Goal: Task Accomplishment & Management: Manage account settings

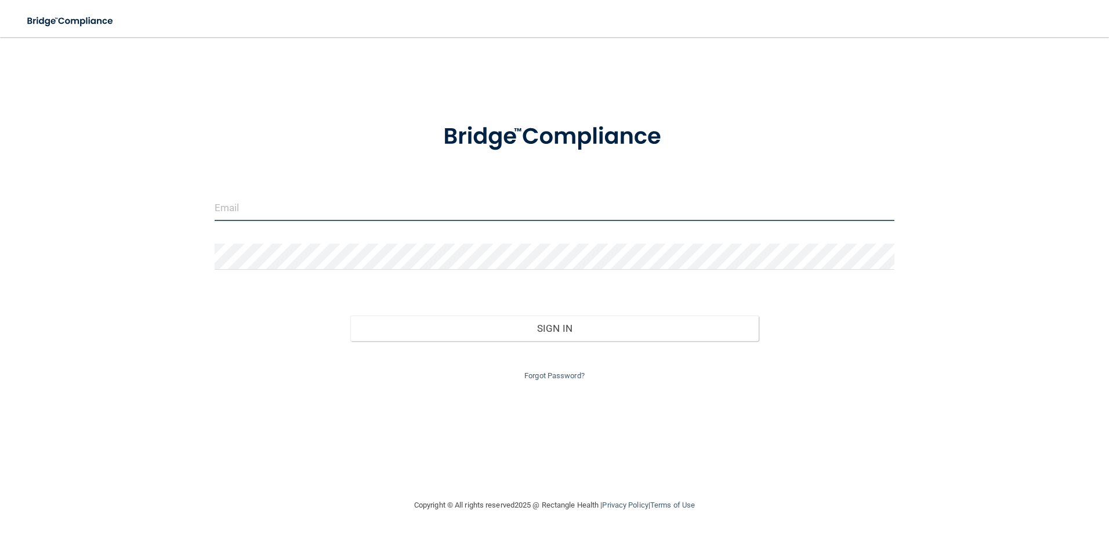
type input "storres@rectanglehealth.com"
click at [507, 314] on div "Sign In" at bounding box center [554, 316] width 697 height 49
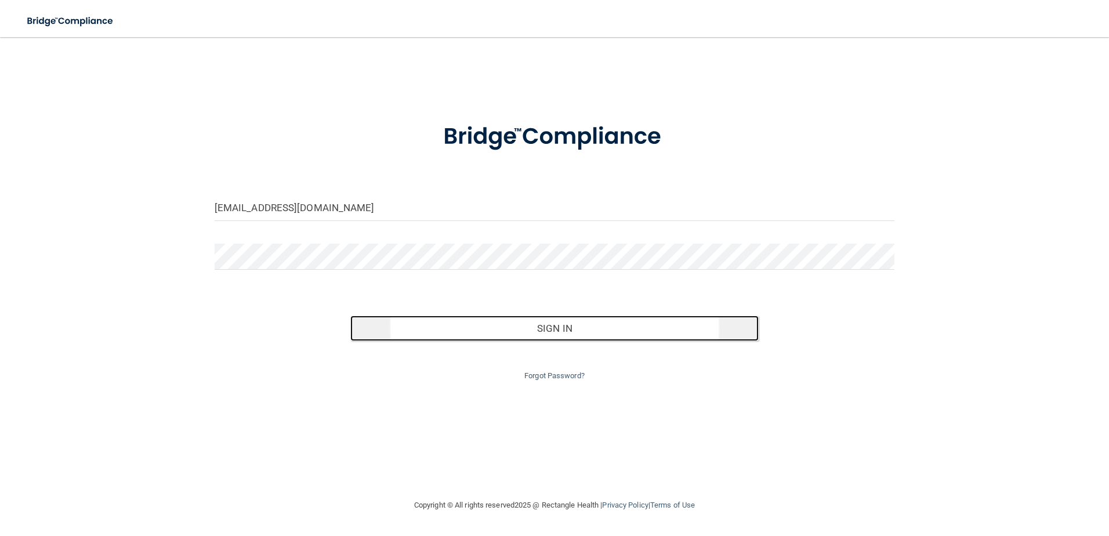
click at [513, 315] on button "Sign In" at bounding box center [554, 328] width 408 height 26
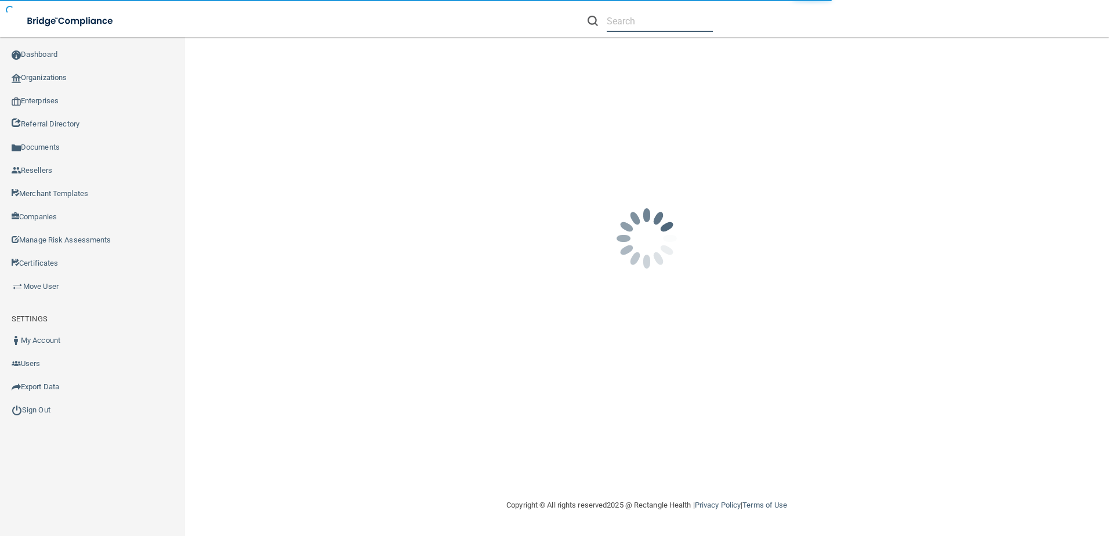
click at [630, 25] on input "text" at bounding box center [659, 20] width 106 height 21
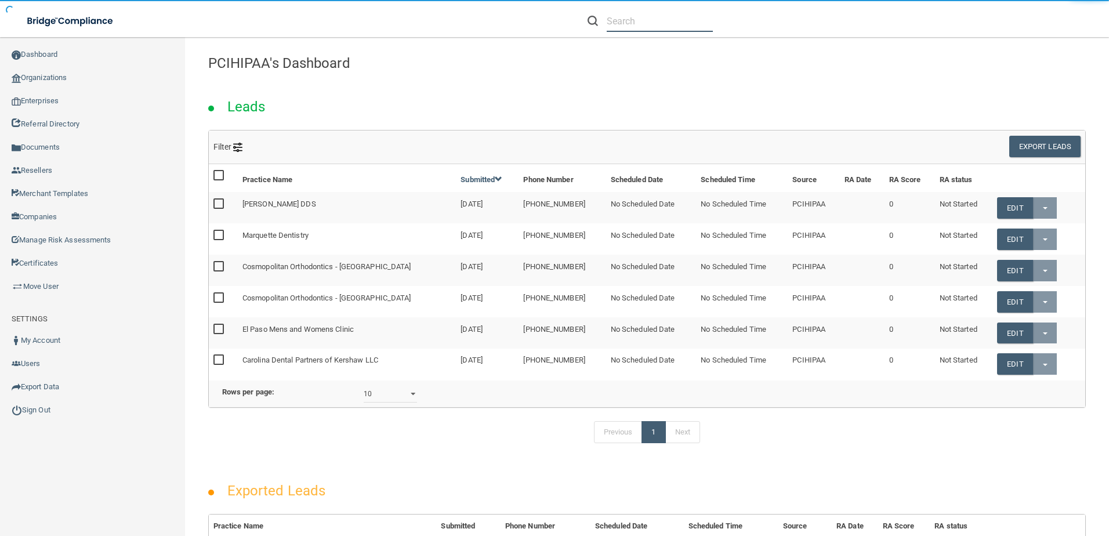
paste input "jmichelle3@msn.com"
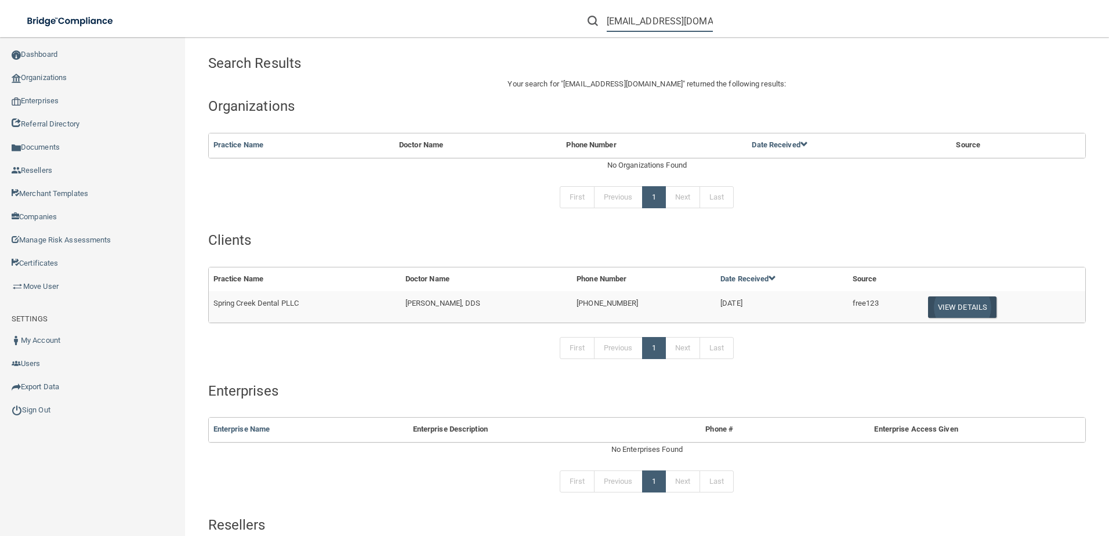
type input "jmichelle3@msn.com"
click at [949, 303] on button "View Details" at bounding box center [962, 306] width 68 height 21
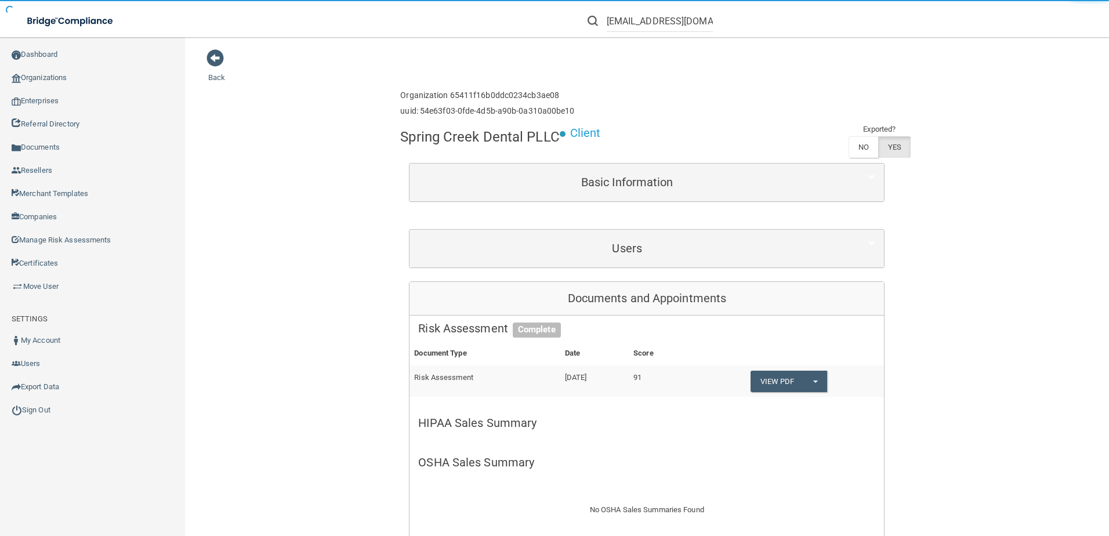
click at [630, 263] on div "Users" at bounding box center [646, 249] width 474 height 38
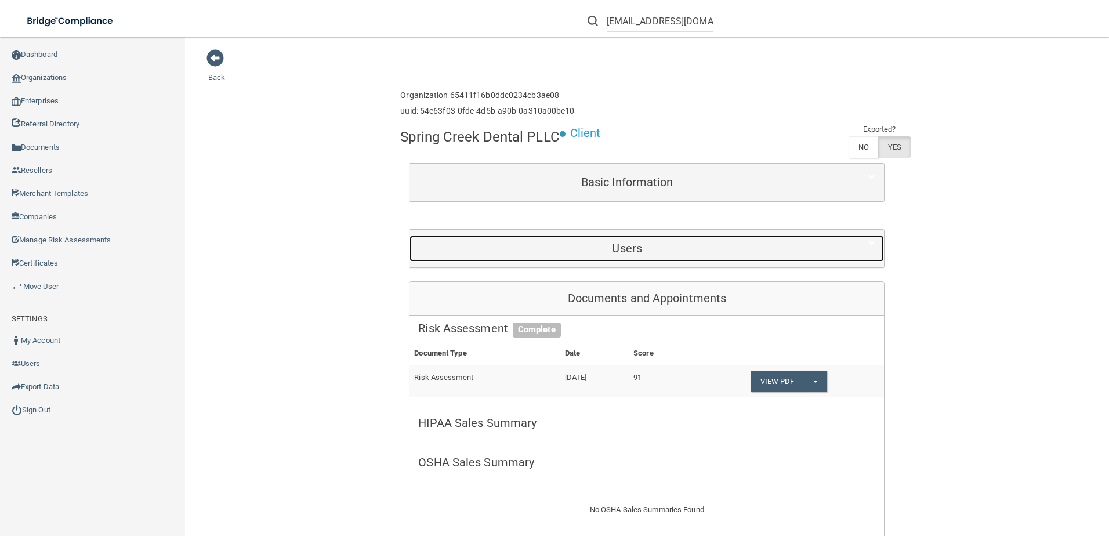
click at [634, 253] on h5 "Users" at bounding box center [626, 248] width 417 height 13
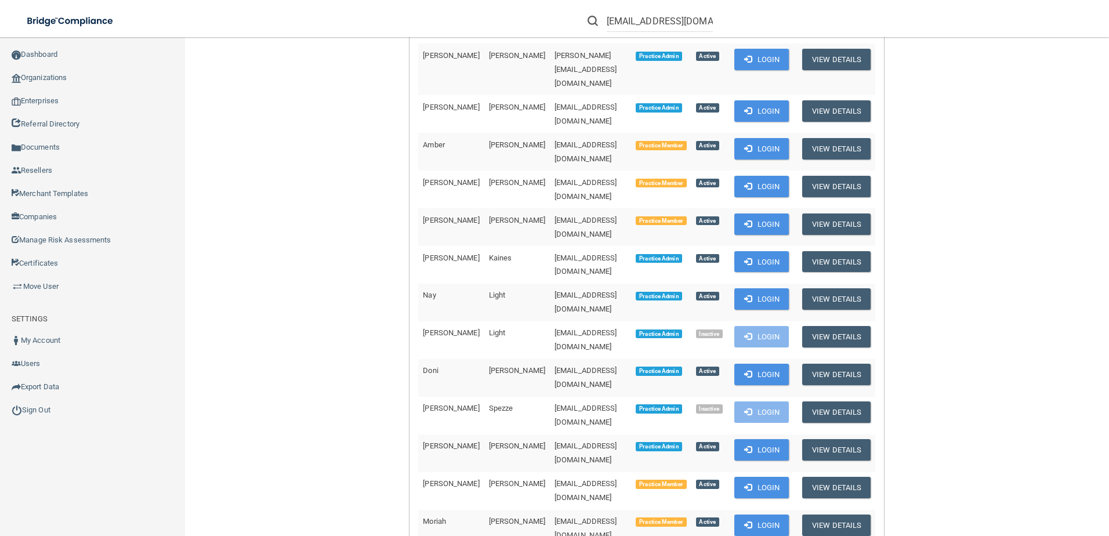
scroll to position [290, 0]
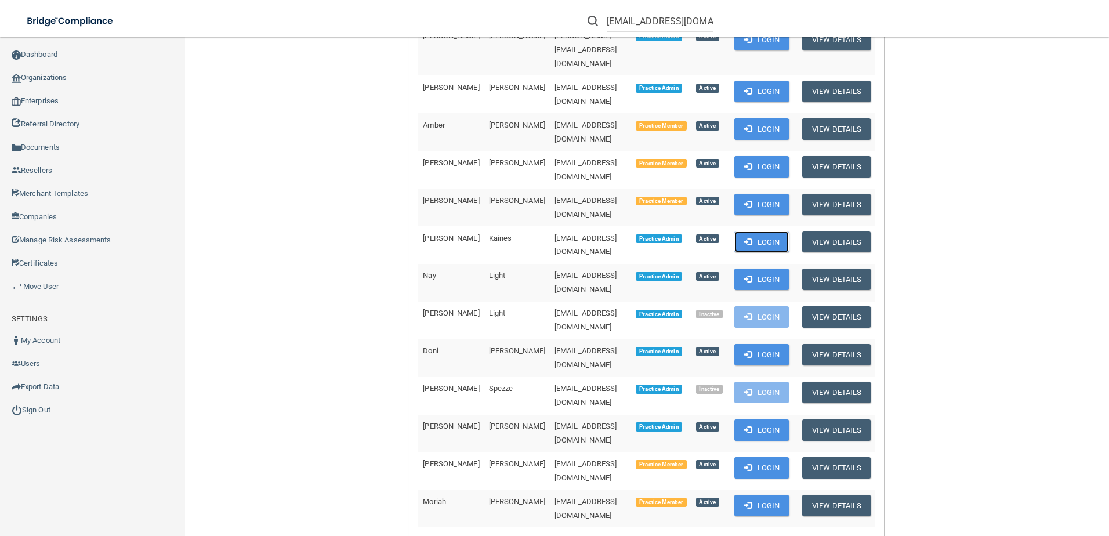
click at [770, 231] on button "Login" at bounding box center [761, 241] width 55 height 21
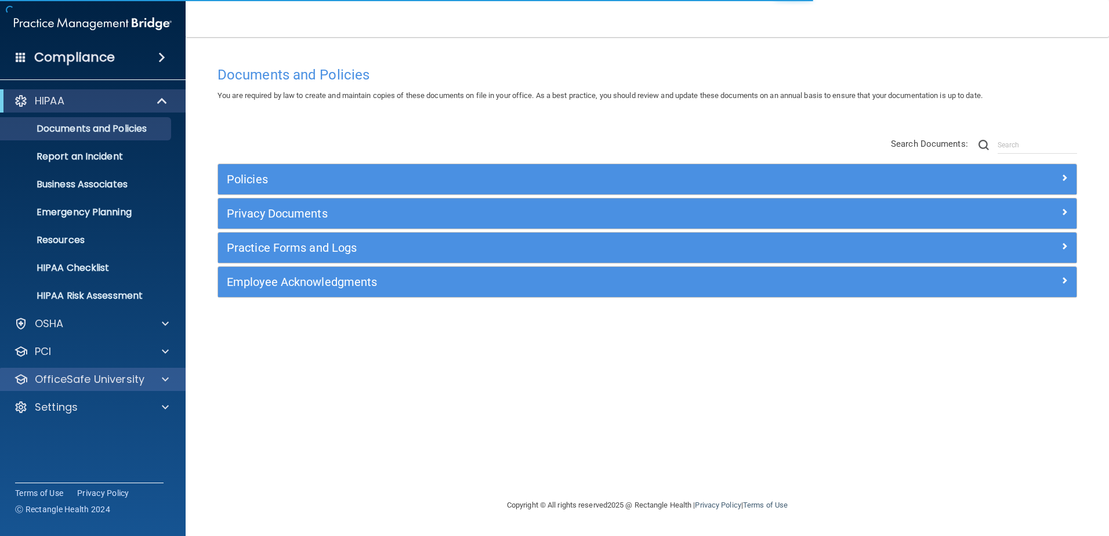
click at [117, 387] on div "OfficeSafe University" at bounding box center [93, 379] width 186 height 23
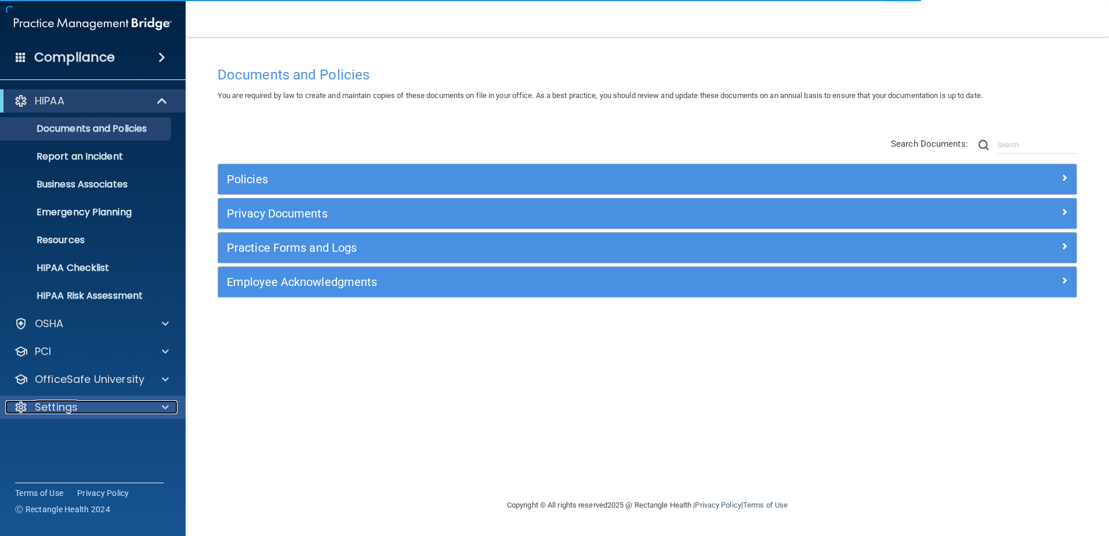
click at [103, 410] on div "Settings" at bounding box center [77, 407] width 144 height 14
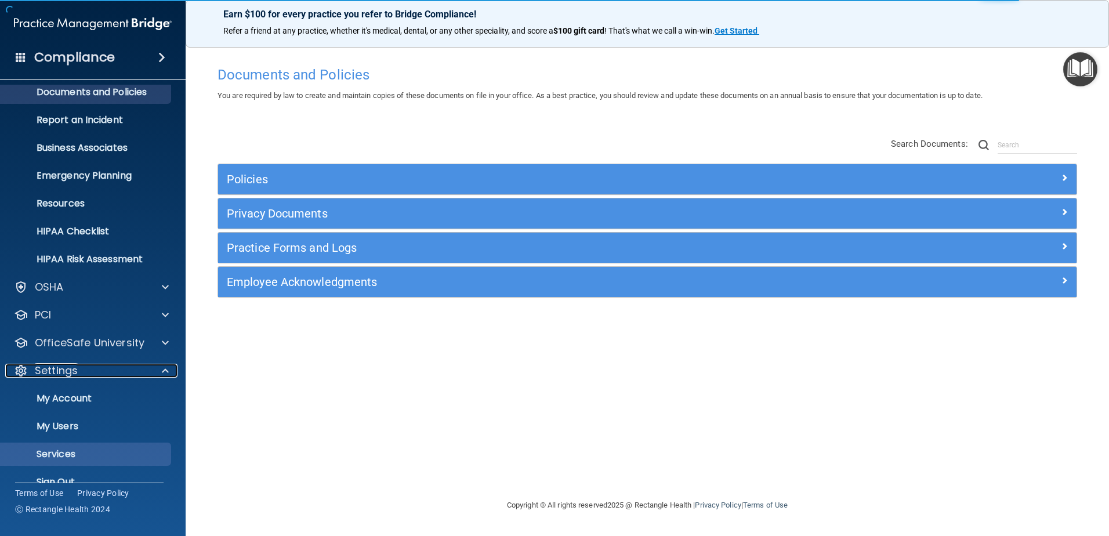
scroll to position [57, 0]
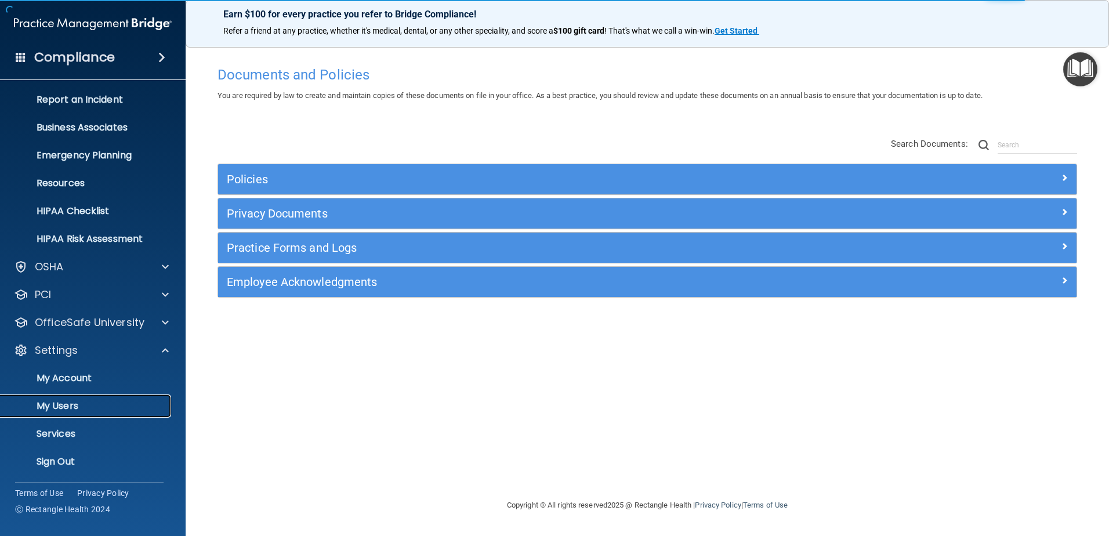
click at [101, 402] on p "My Users" at bounding box center [87, 406] width 158 height 12
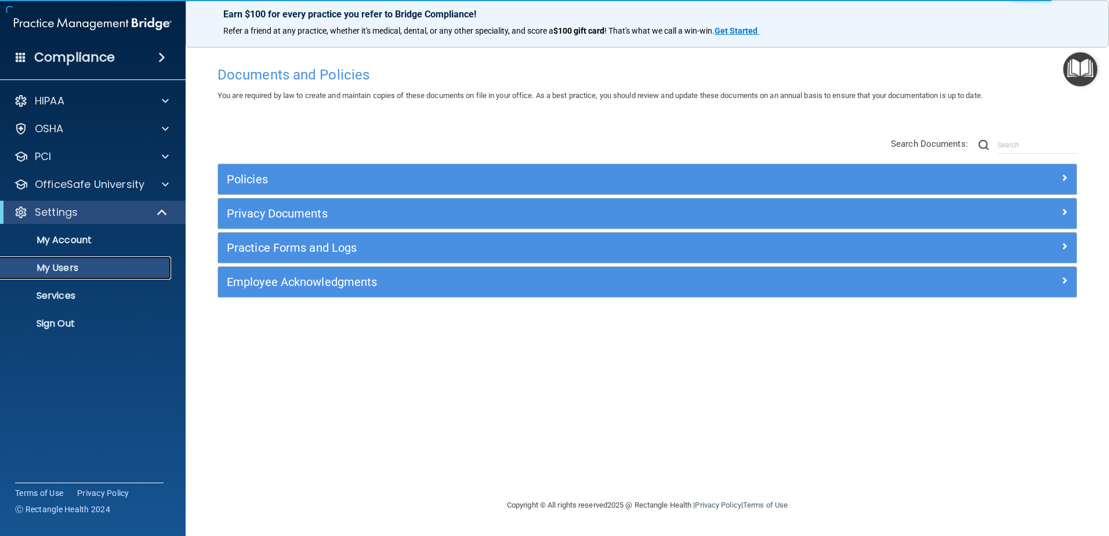
select select "20"
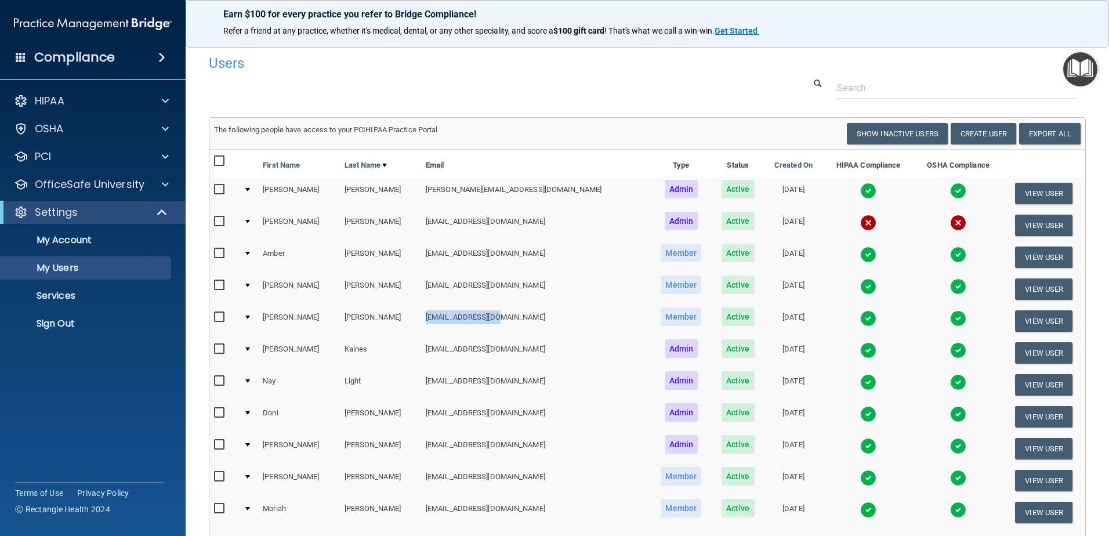
drag, startPoint x: 489, startPoint y: 321, endPoint x: 408, endPoint y: 315, distance: 81.3
click at [421, 315] on td "jmichelle3@msn.com" at bounding box center [535, 321] width 229 height 32
copy td "jmichelle3@msn.com"
click at [217, 314] on input "checkbox" at bounding box center [220, 317] width 13 height 9
checkbox input "true"
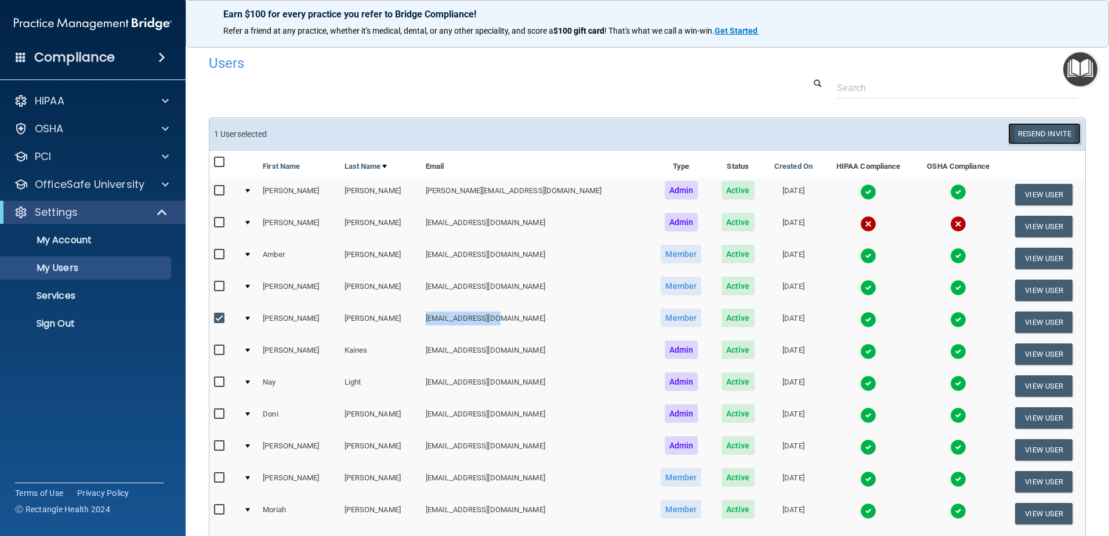
click at [1062, 138] on button "Resend Invite" at bounding box center [1044, 133] width 72 height 21
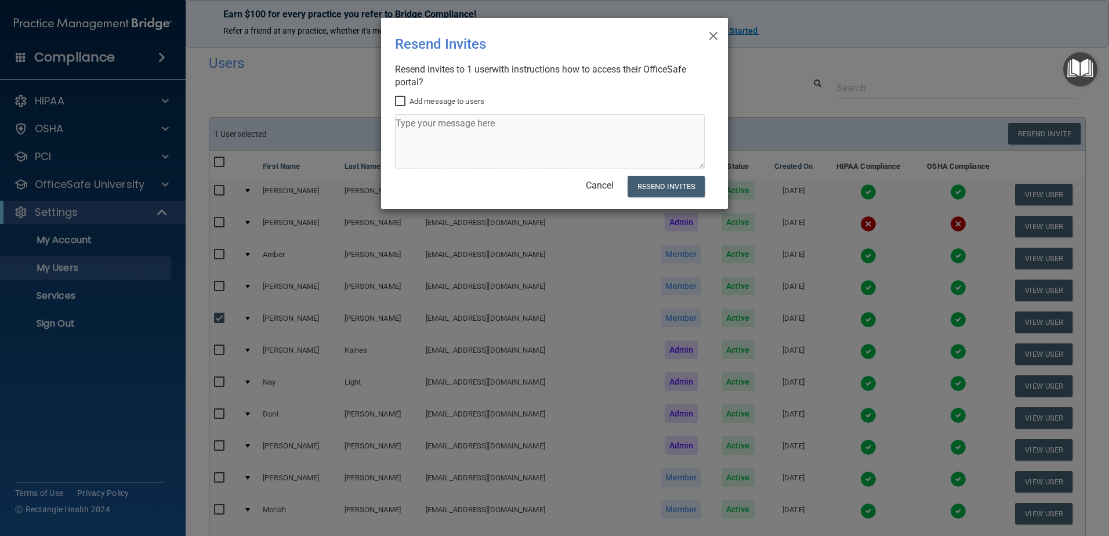
click at [404, 98] on input "Add message to users" at bounding box center [401, 101] width 13 height 9
checkbox input "true"
click at [455, 146] on textarea at bounding box center [550, 141] width 310 height 55
click at [547, 129] on textarea at bounding box center [550, 141] width 310 height 55
type textarea "P"
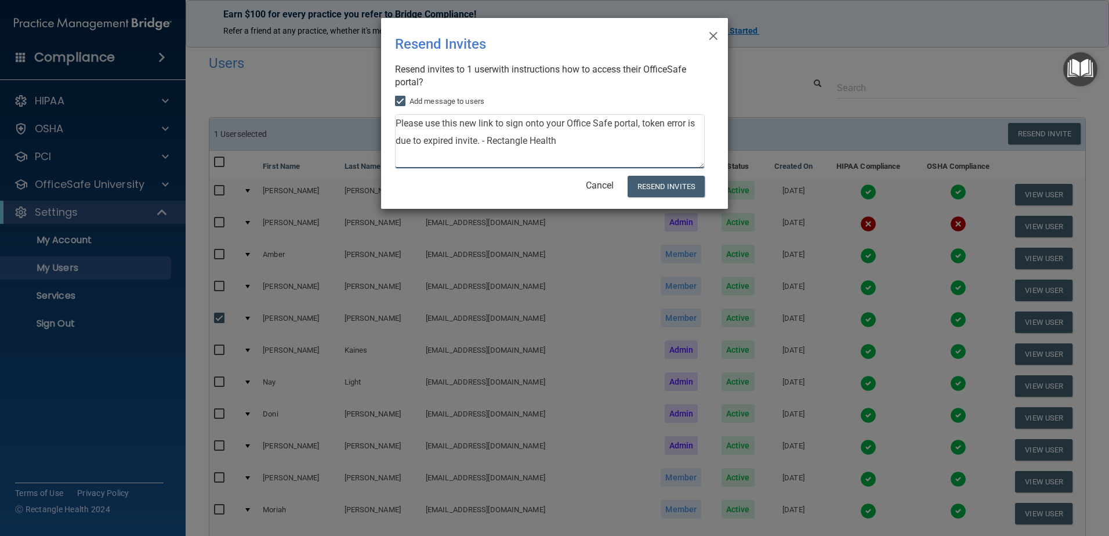
click at [480, 144] on textarea "Please use this new link to sign onto your Office Safe portal, token error is d…" at bounding box center [550, 141] width 310 height 55
click at [485, 139] on textarea "Please use this new link to sign onto your Office Safe portal, token error is d…" at bounding box center [550, 141] width 310 height 55
type textarea "Please use this new link to sign onto your Office Safe portal, token error is d…"
click at [671, 188] on button "Resend Invites" at bounding box center [665, 186] width 77 height 21
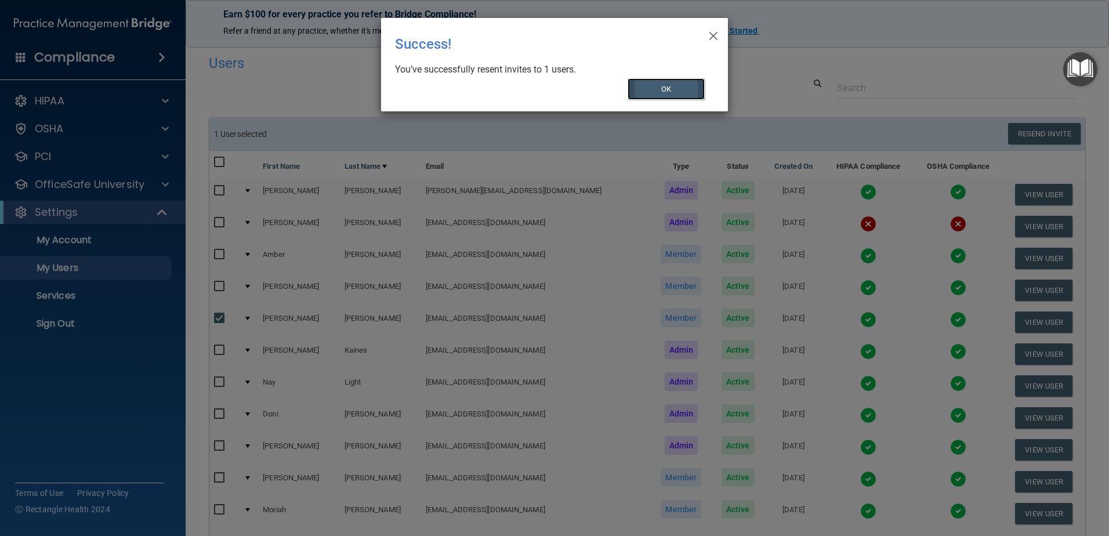
click at [680, 83] on button "OK" at bounding box center [666, 88] width 78 height 21
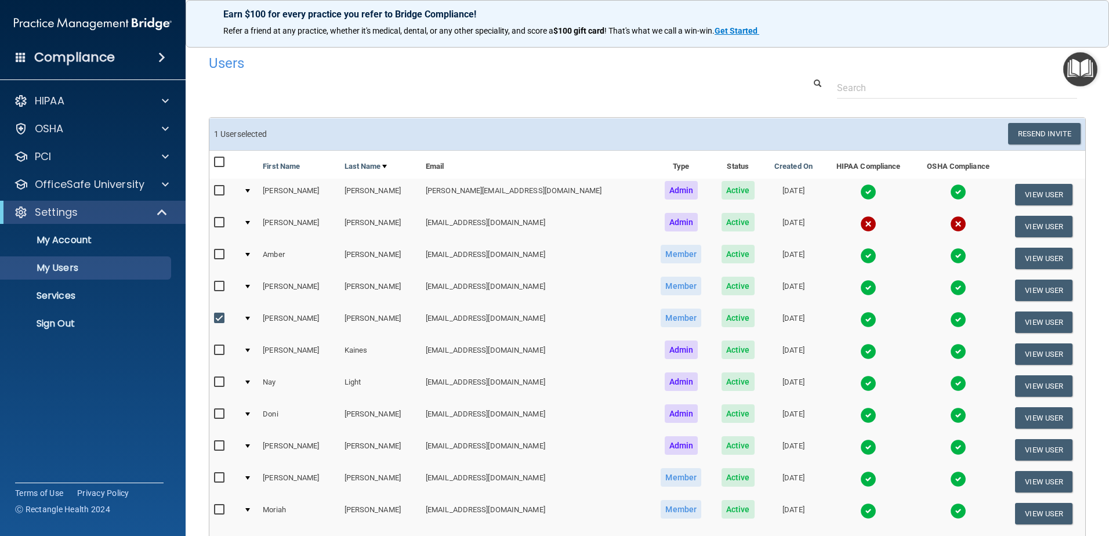
click at [860, 319] on img at bounding box center [868, 319] width 16 height 16
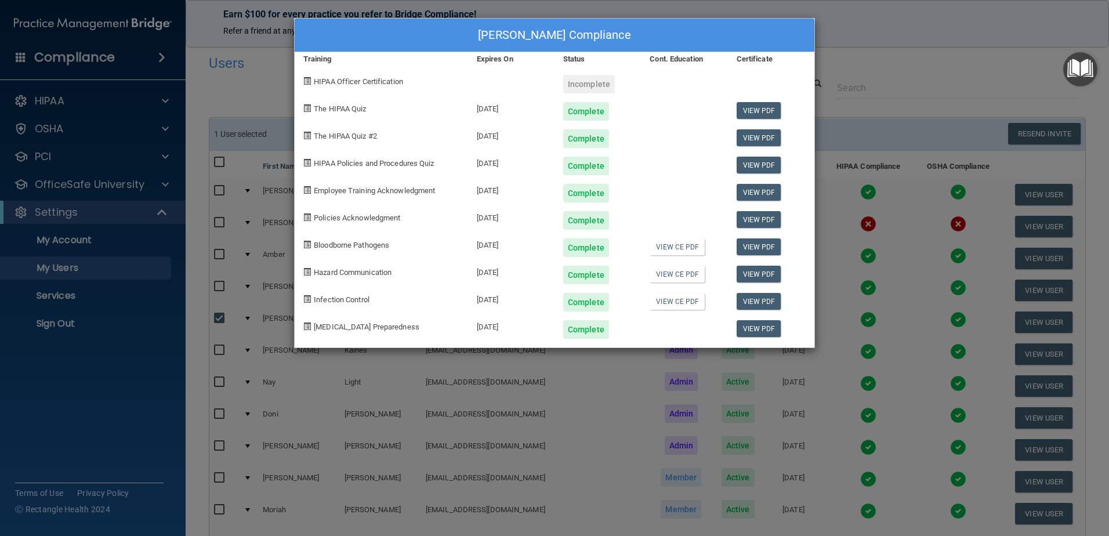
click at [823, 336] on div "Jamie Hopkins's Compliance Training Expires On Status Cont. Education Certifica…" at bounding box center [554, 268] width 1109 height 536
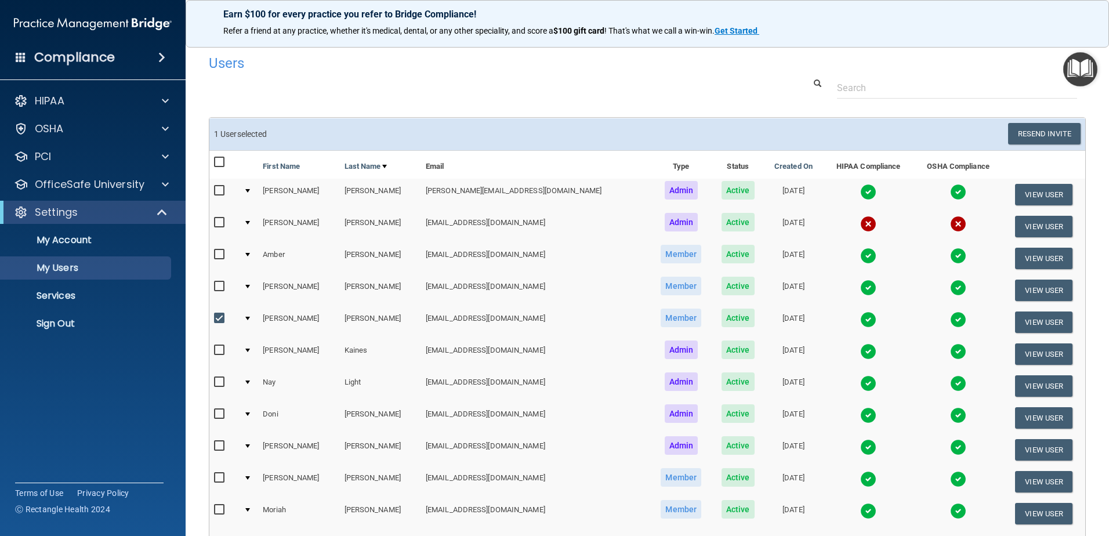
drag, startPoint x: 221, startPoint y: 318, endPoint x: 227, endPoint y: 314, distance: 7.1
click at [221, 318] on input "checkbox" at bounding box center [220, 318] width 13 height 9
checkbox input "false"
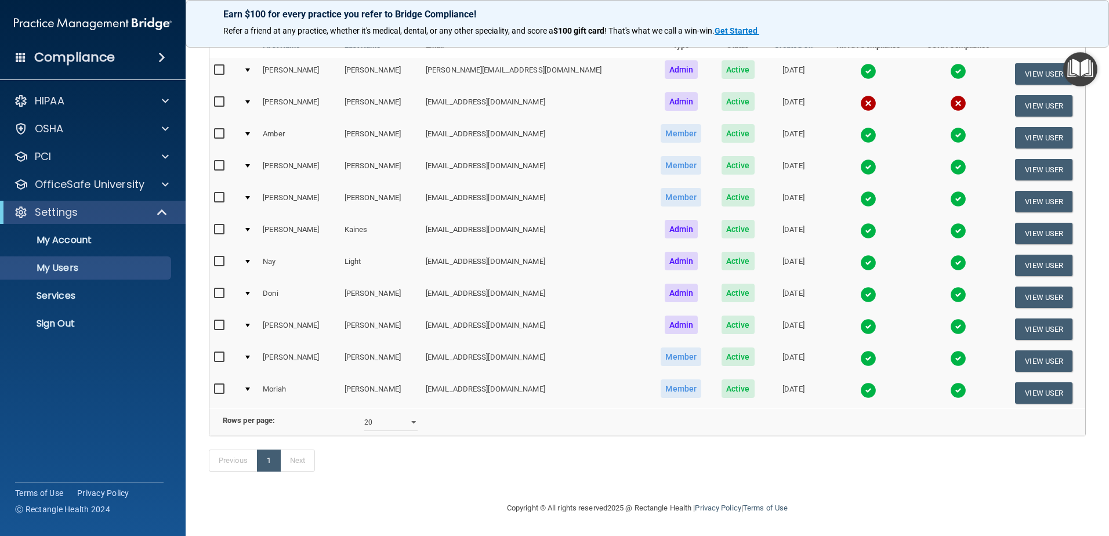
scroll to position [137, 0]
drag, startPoint x: 403, startPoint y: 413, endPoint x: 401, endPoint y: 424, distance: 10.7
click at [403, 413] on select "10 20 30 40 all" at bounding box center [390, 421] width 53 height 17
select select "30"
click at [364, 413] on select "10 20 30 40 all" at bounding box center [390, 421] width 53 height 17
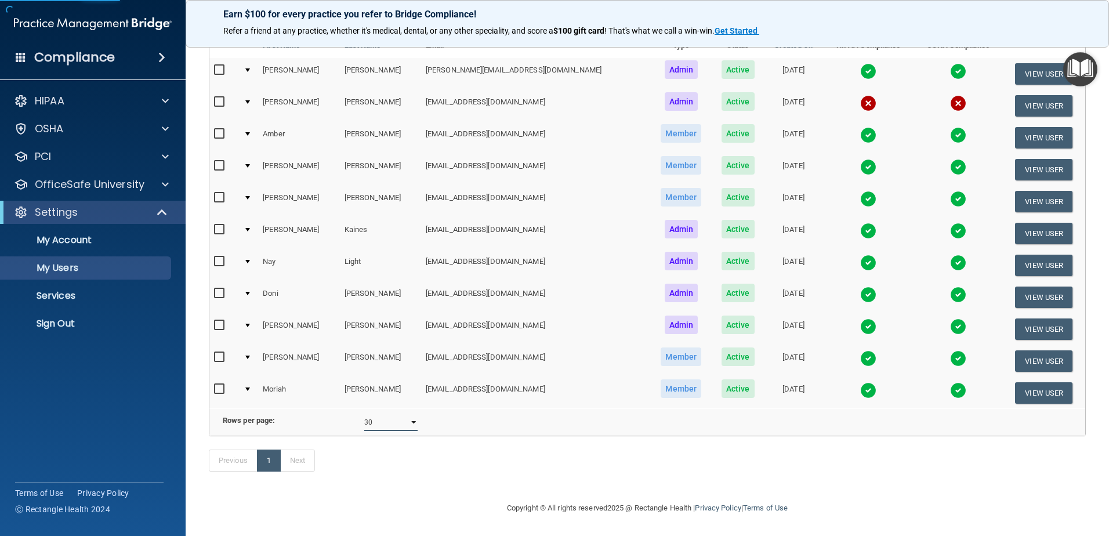
scroll to position [21, 0]
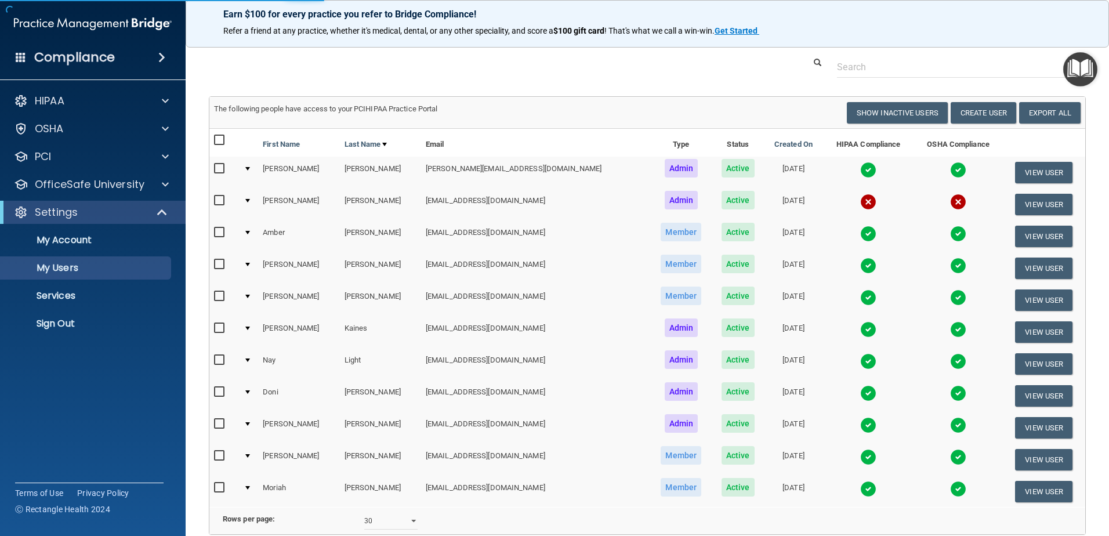
select select "30"
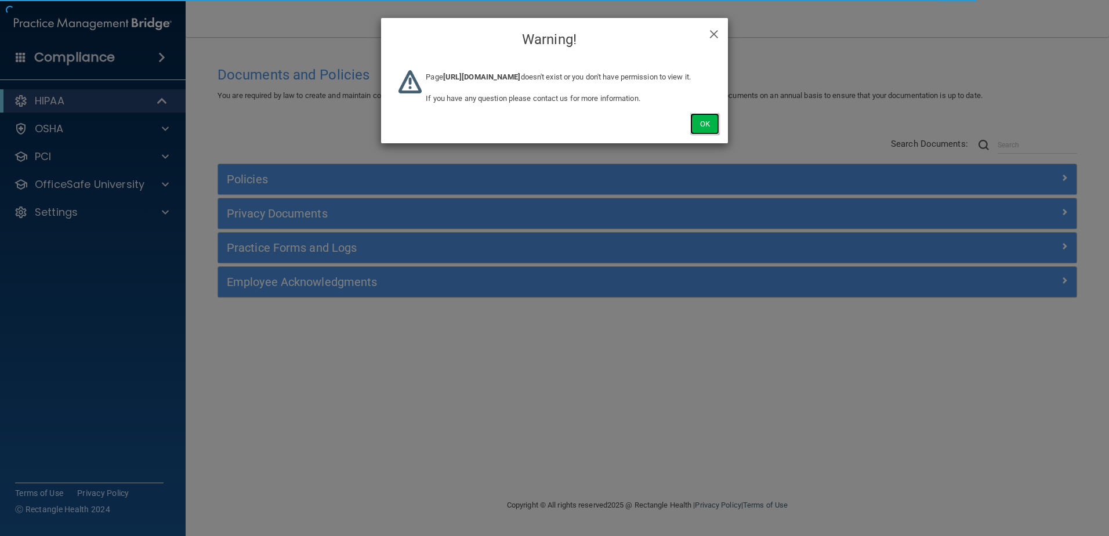
click at [713, 135] on button "Ok" at bounding box center [704, 123] width 29 height 21
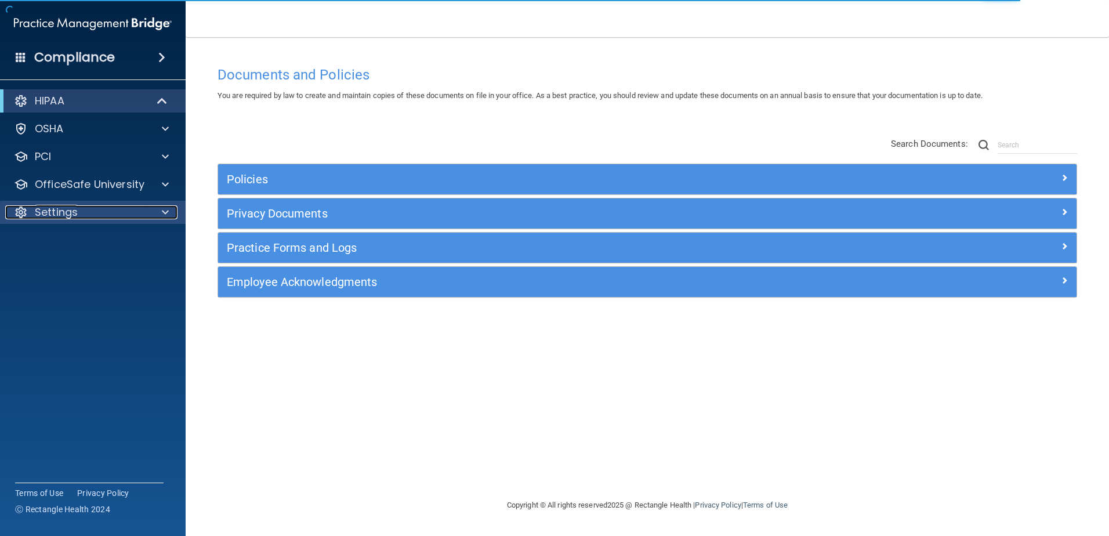
click at [67, 206] on p "Settings" at bounding box center [56, 212] width 43 height 14
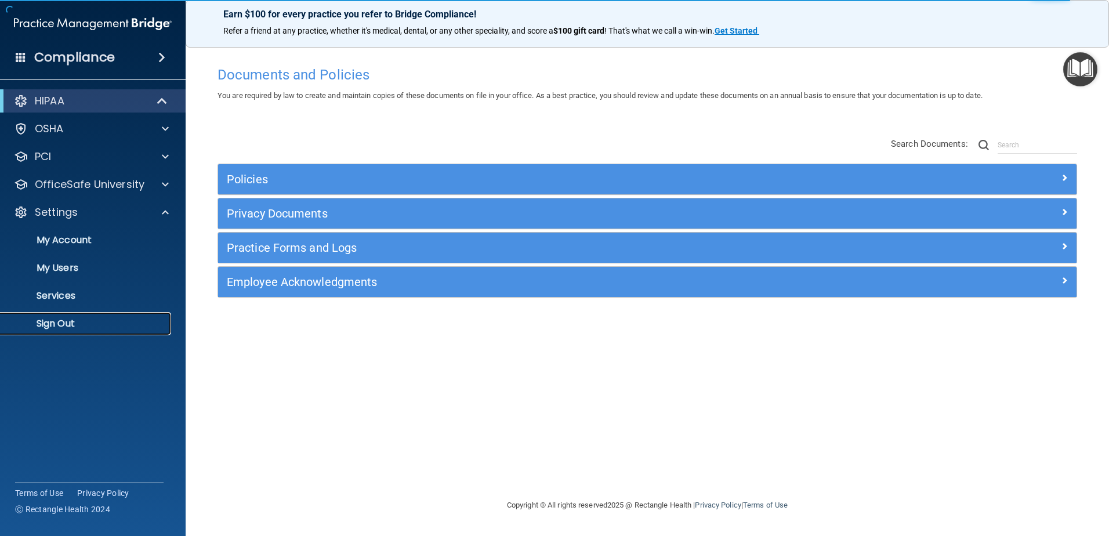
click at [65, 319] on p "Sign Out" at bounding box center [87, 324] width 158 height 12
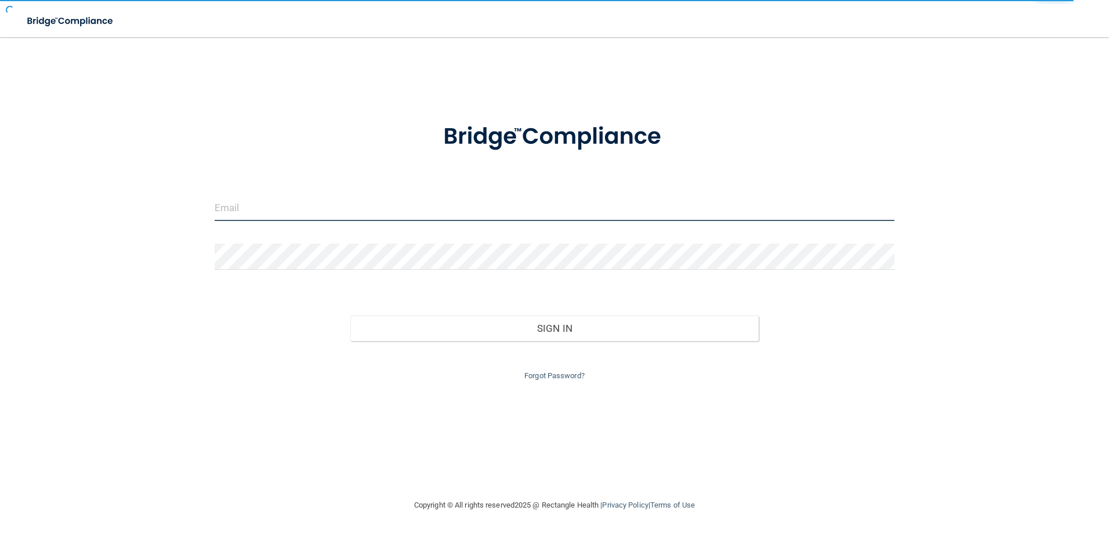
type input "[EMAIL_ADDRESS][DOMAIN_NAME]"
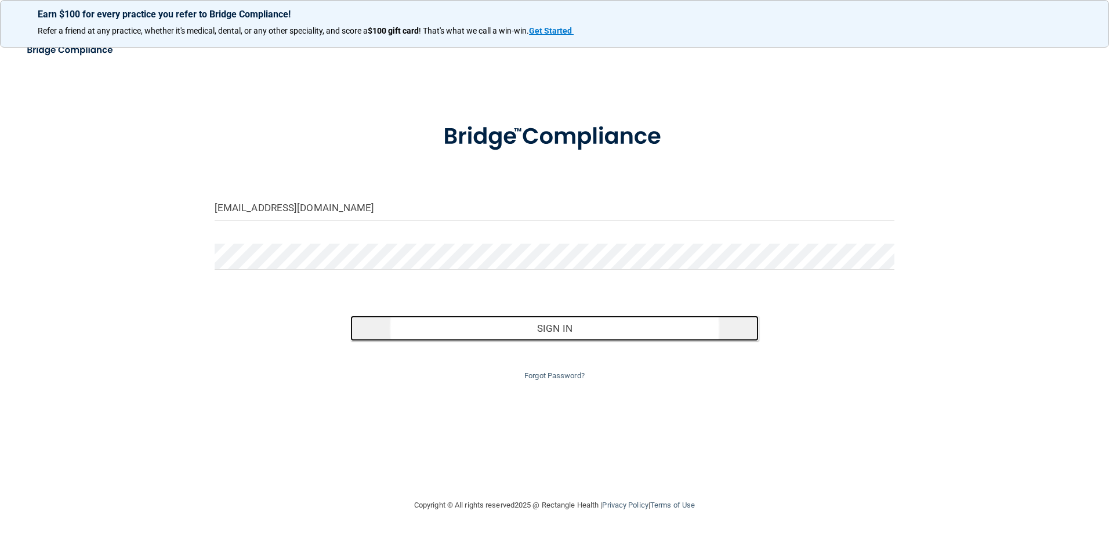
click at [601, 324] on button "Sign In" at bounding box center [554, 328] width 408 height 26
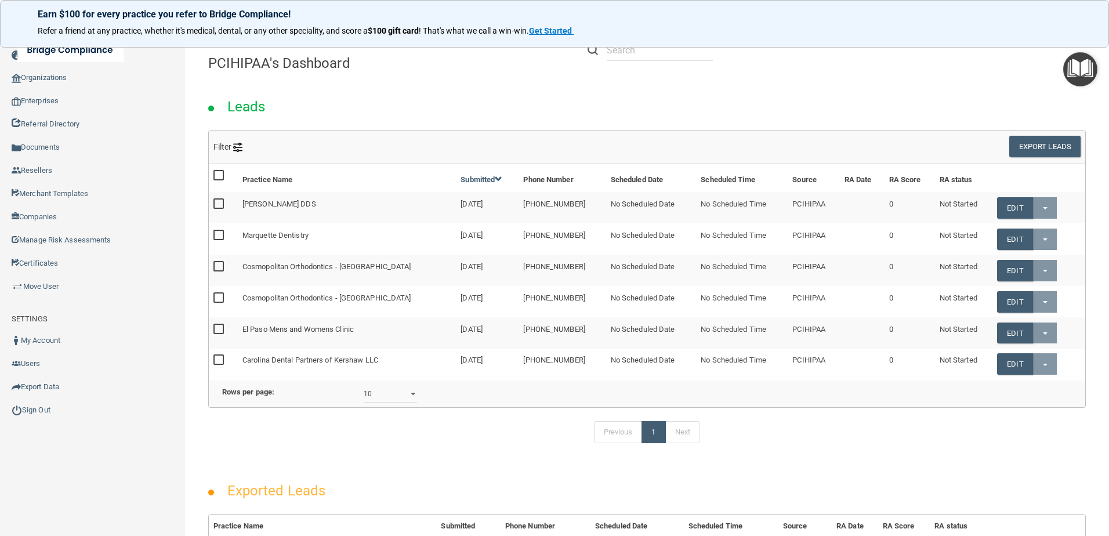
click at [776, 86] on div "Leads" at bounding box center [646, 103] width 895 height 53
click at [671, 57] on input "text" at bounding box center [659, 49] width 106 height 21
paste input "[EMAIL_ADDRESS][DOMAIN_NAME]"
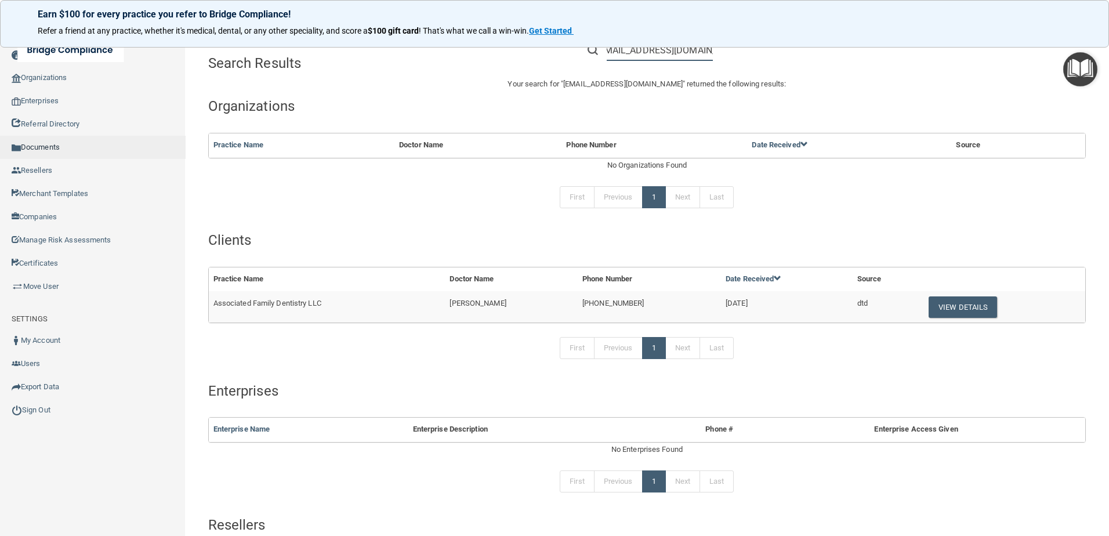
type input "[EMAIL_ADDRESS][DOMAIN_NAME]"
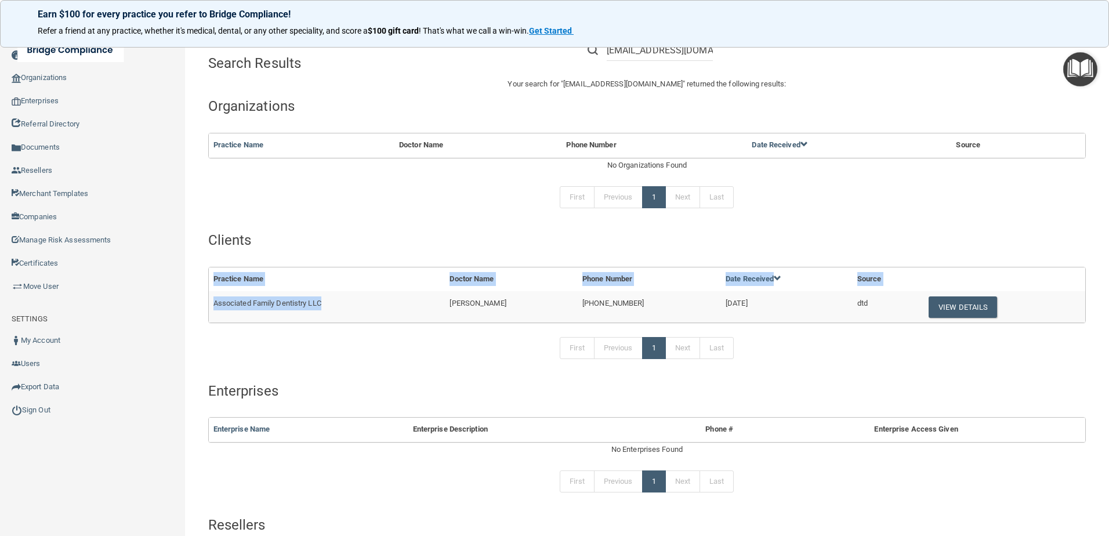
drag, startPoint x: 332, startPoint y: 303, endPoint x: 202, endPoint y: 302, distance: 129.9
click at [202, 302] on div "Practice Name Doctor Name Phone Number Date Received Source Associated Family D…" at bounding box center [646, 295] width 895 height 56
copy div "Practice Name Doctor Name Phone Number Date Received Source Associated Family D…"
click at [435, 296] on td "Associated Family Dentistry LLC" at bounding box center [327, 306] width 237 height 31
drag, startPoint x: 358, startPoint y: 307, endPoint x: 215, endPoint y: 304, distance: 142.7
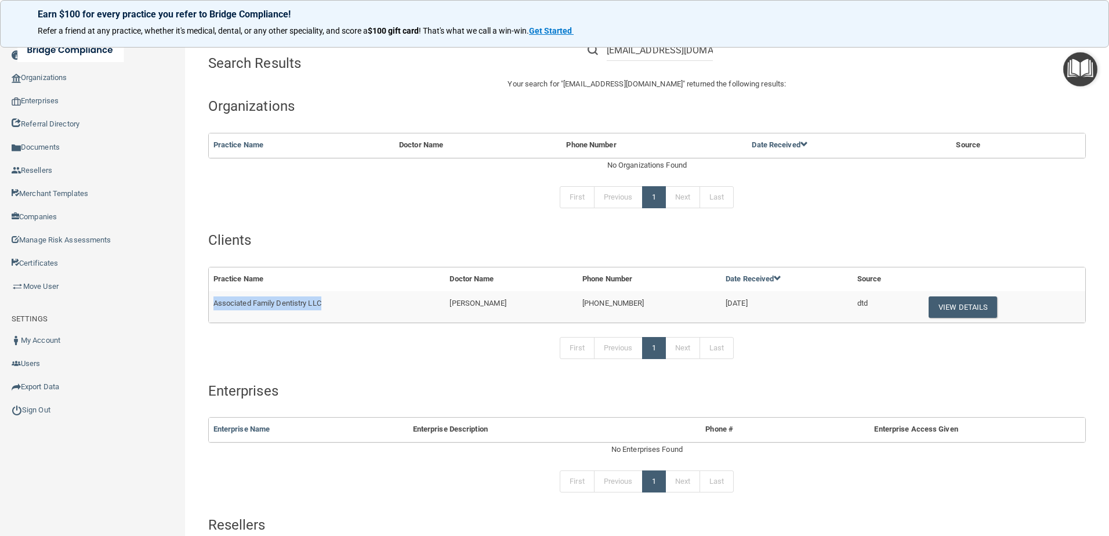
click at [215, 304] on td "Associated Family Dentistry LLC" at bounding box center [327, 306] width 237 height 31
copy span "Associated Family Dentistry LLC"
click at [962, 310] on button "View Details" at bounding box center [962, 306] width 68 height 21
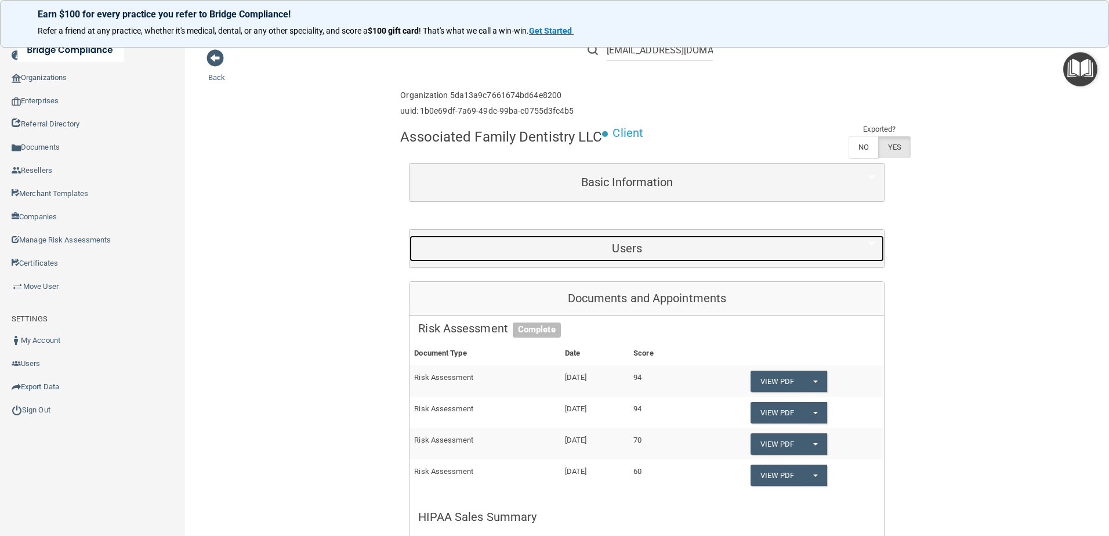
click at [510, 250] on h5 "Users" at bounding box center [626, 248] width 417 height 13
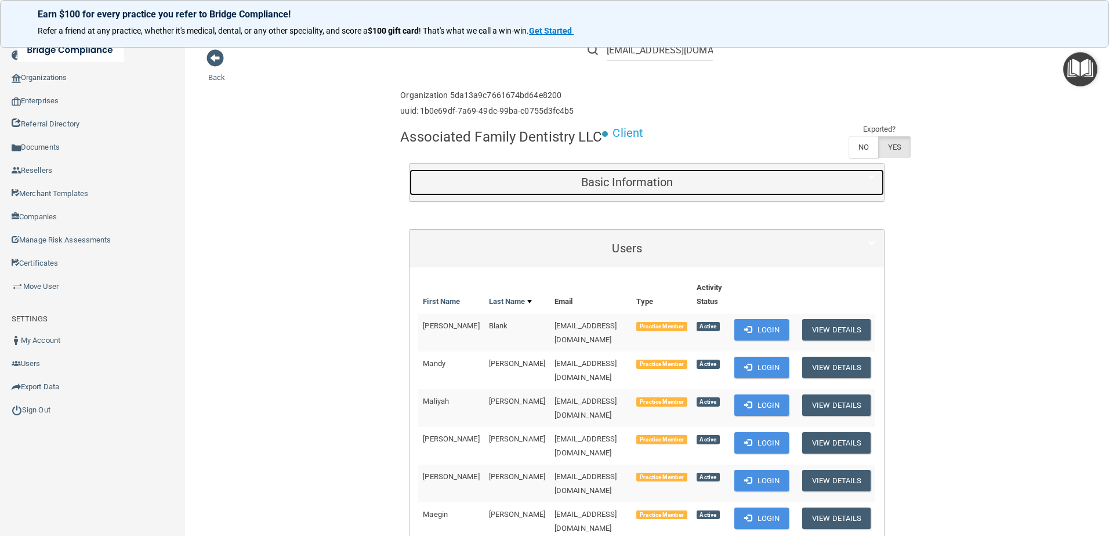
click at [617, 188] on h5 "Basic Information" at bounding box center [626, 182] width 417 height 13
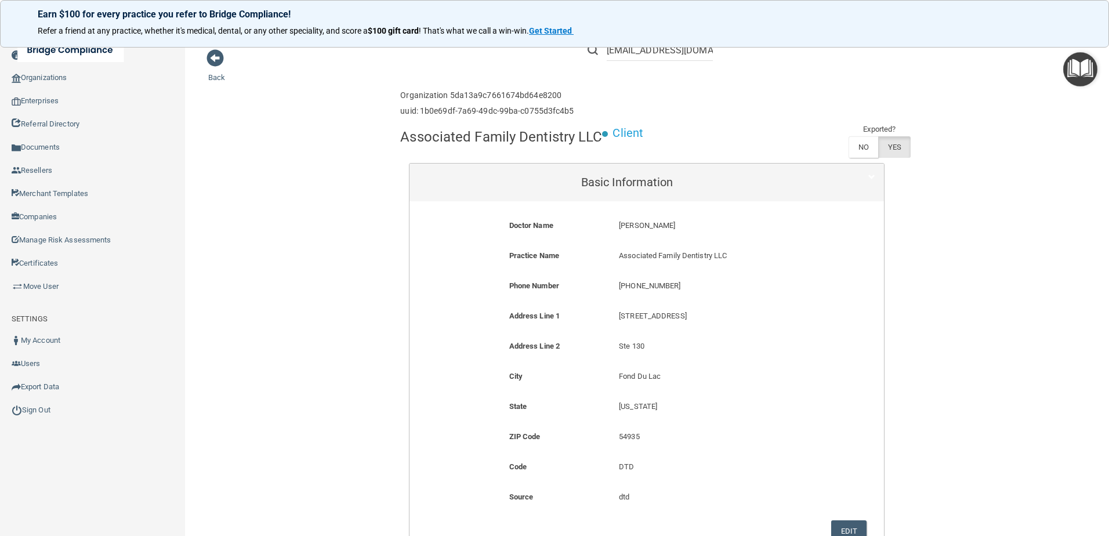
drag, startPoint x: 676, startPoint y: 224, endPoint x: 616, endPoint y: 230, distance: 60.5
click at [619, 230] on p "[PERSON_NAME]" at bounding box center [720, 226] width 202 height 14
drag, startPoint x: 664, startPoint y: 316, endPoint x: 602, endPoint y: 316, distance: 62.6
click at [602, 316] on div "Address Line 1 [STREET_ADDRESS][GEOGRAPHIC_DATA][STREET_ADDRESS]" at bounding box center [646, 319] width 457 height 21
drag, startPoint x: 664, startPoint y: 286, endPoint x: 613, endPoint y: 285, distance: 50.5
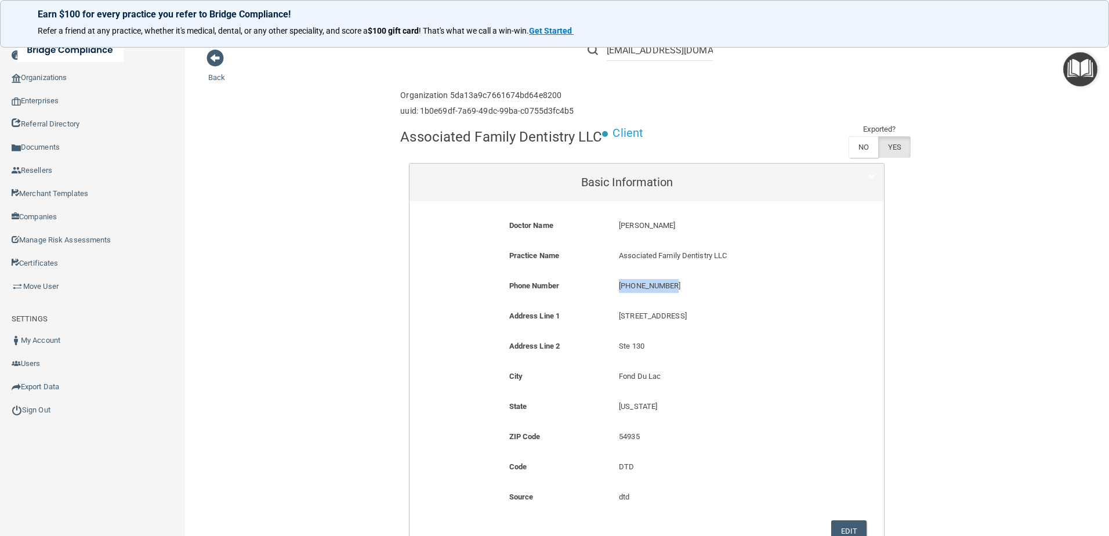
click at [613, 285] on div "[PHONE_NUMBER] [PHONE_NUMBER]" at bounding box center [720, 289] width 220 height 21
drag, startPoint x: 613, startPoint y: 285, endPoint x: 597, endPoint y: 284, distance: 16.8
click at [597, 284] on div "Phone Number [PHONE_NUMBER] [PHONE_NUMBER]" at bounding box center [646, 289] width 457 height 21
copy div "[PHONE_NUMBER]"
click at [221, 59] on div "Toggle navigation" at bounding box center [231, 50] width 462 height 42
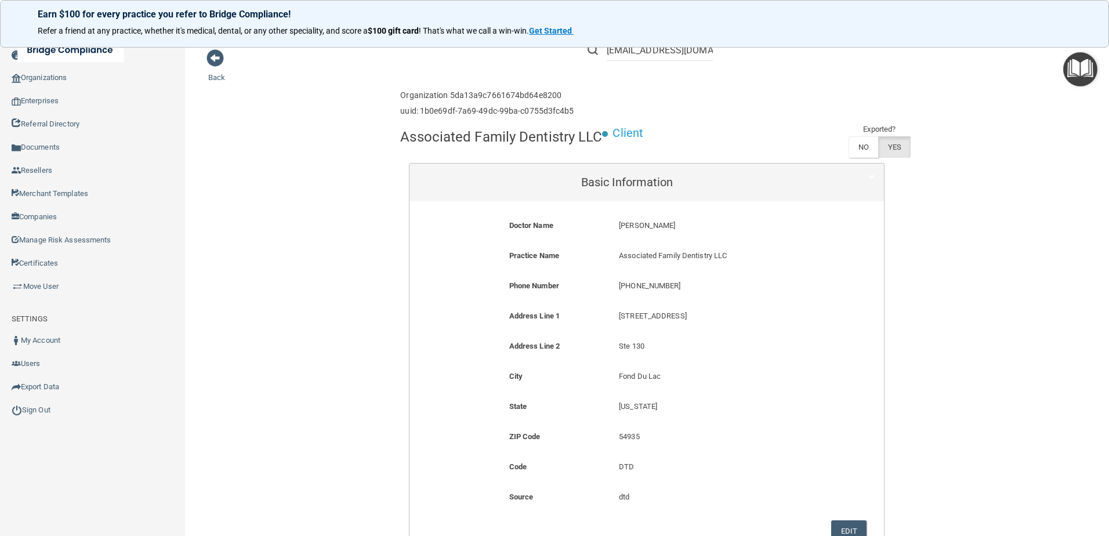
click at [217, 63] on div "Toggle navigation" at bounding box center [231, 50] width 462 height 42
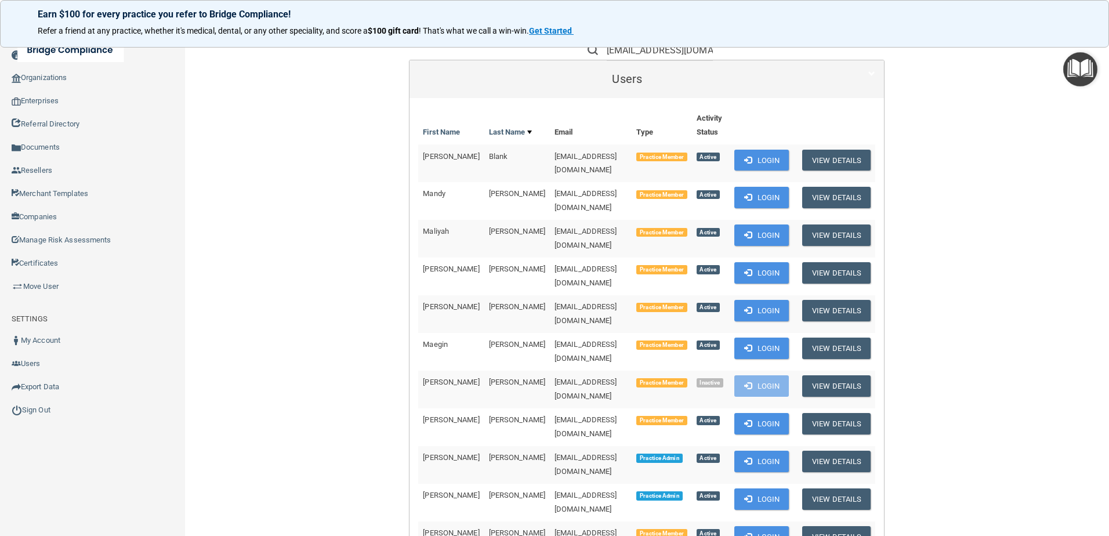
scroll to position [522, 0]
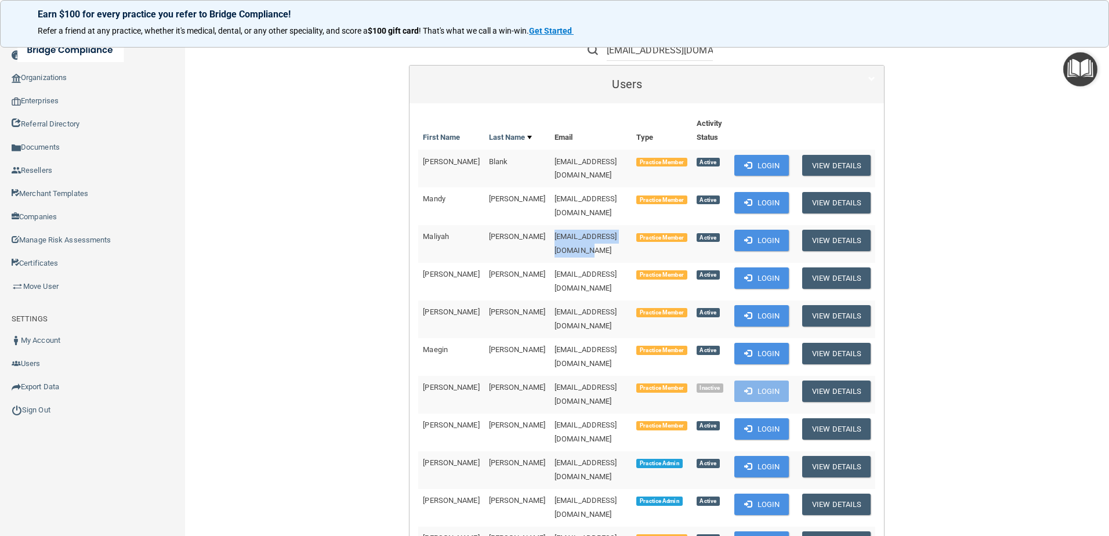
drag, startPoint x: 610, startPoint y: 224, endPoint x: 512, endPoint y: 224, distance: 98.0
click at [550, 225] on td "[EMAIL_ADDRESS][DOMAIN_NAME]" at bounding box center [591, 244] width 82 height 38
copy span "[EMAIL_ADDRESS][DOMAIN_NAME]"
click at [744, 462] on span at bounding box center [748, 466] width 8 height 8
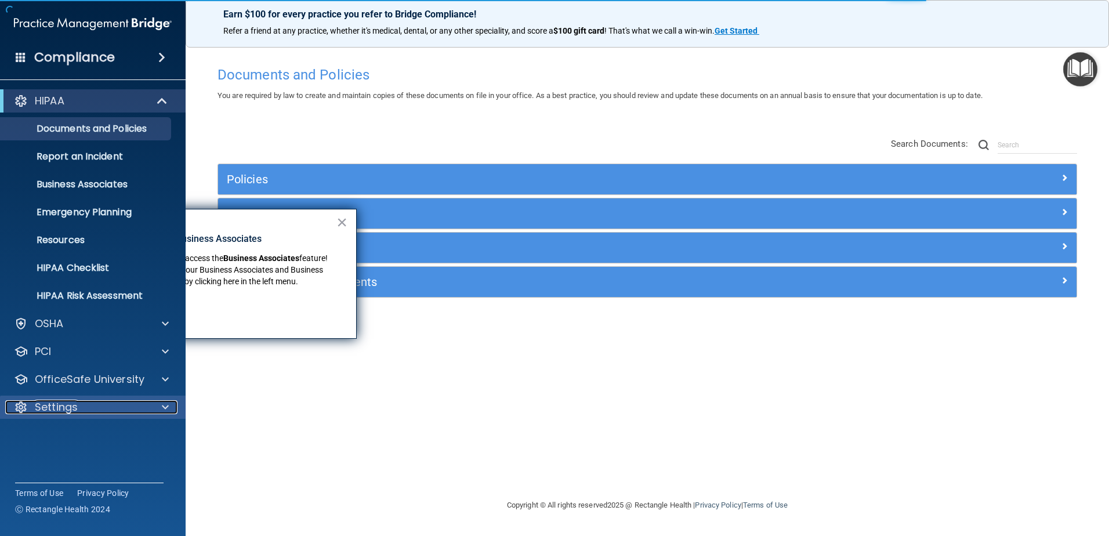
click at [125, 403] on div "Settings" at bounding box center [77, 407] width 144 height 14
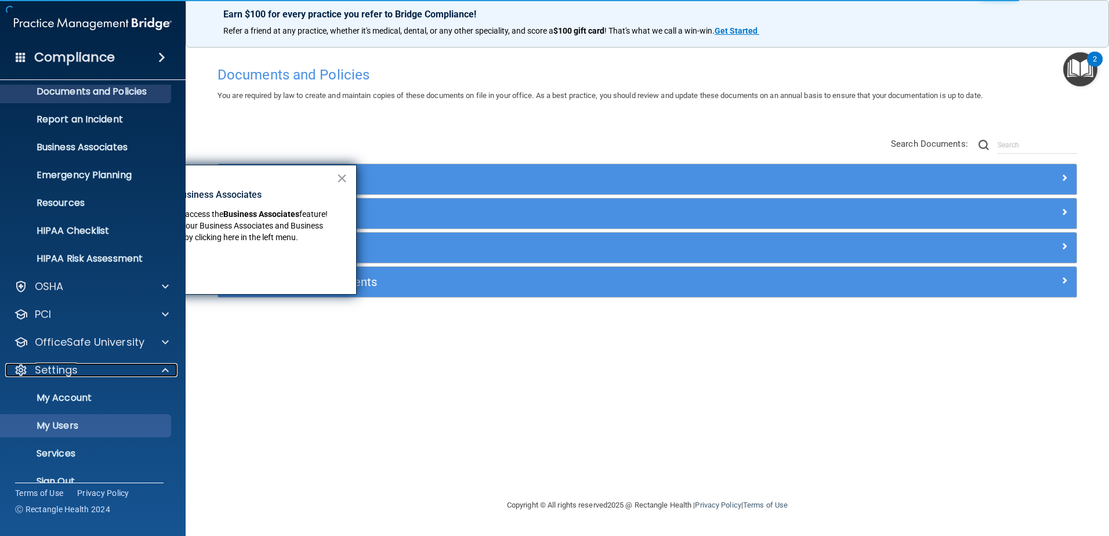
scroll to position [57, 0]
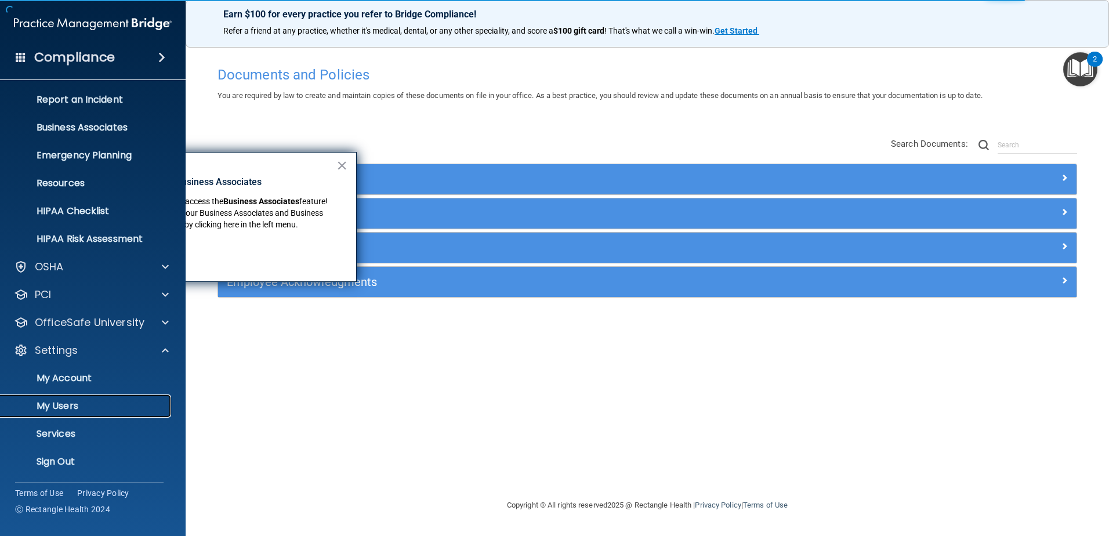
click at [135, 400] on p "My Users" at bounding box center [87, 406] width 158 height 12
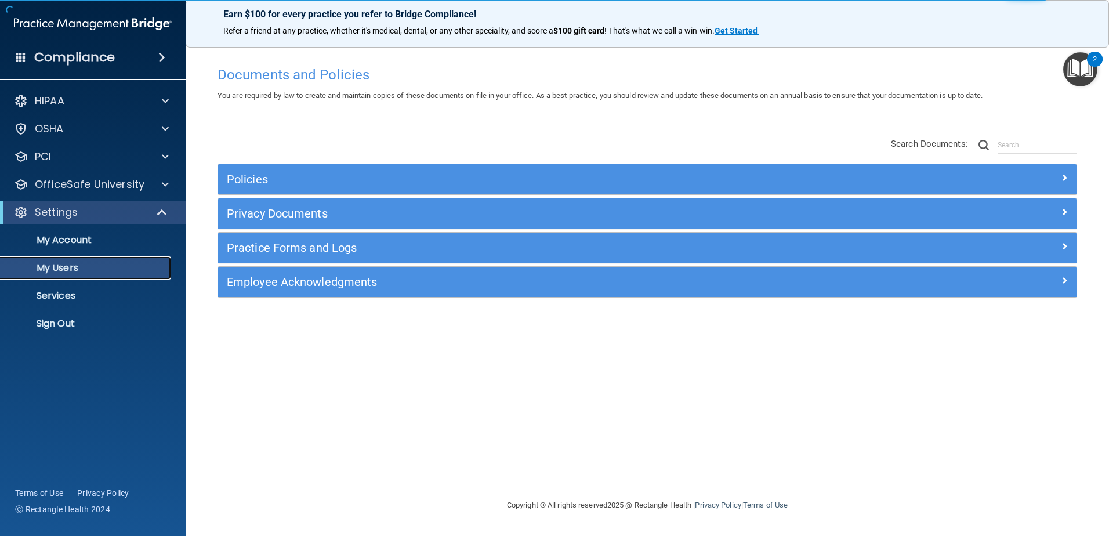
select select "20"
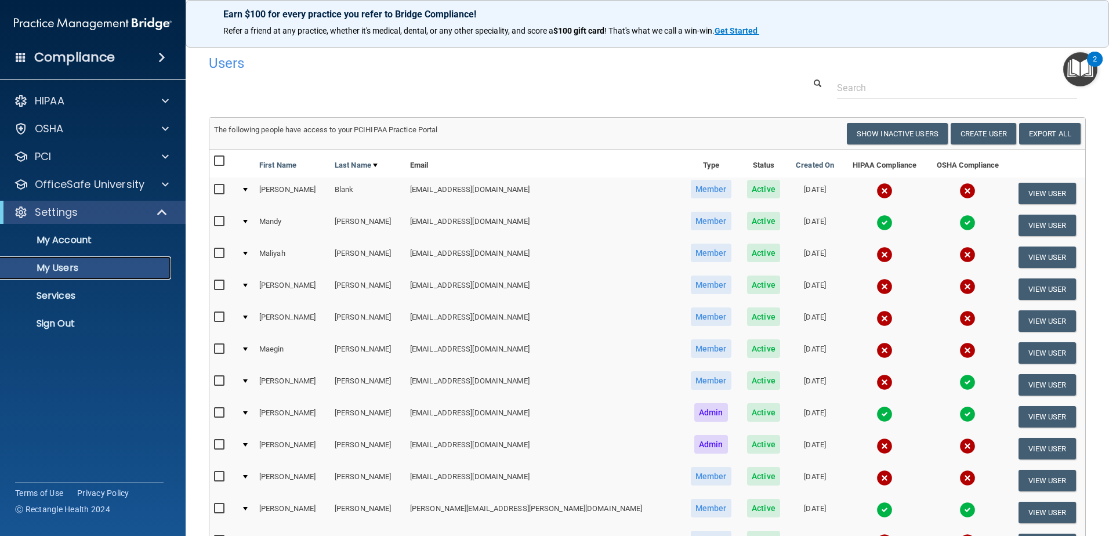
scroll to position [58, 0]
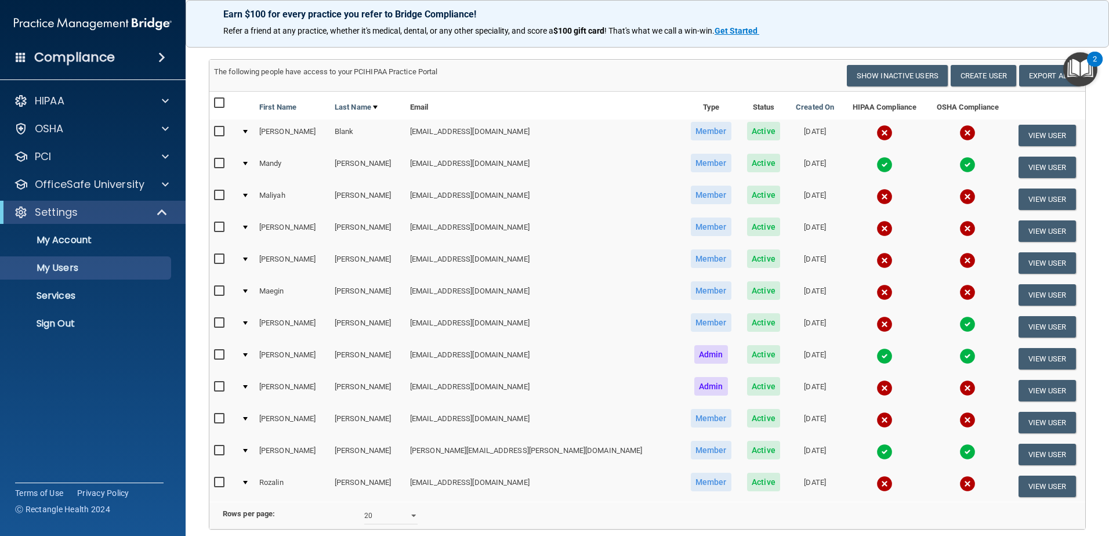
click at [223, 192] on input "checkbox" at bounding box center [220, 195] width 13 height 9
checkbox input "true"
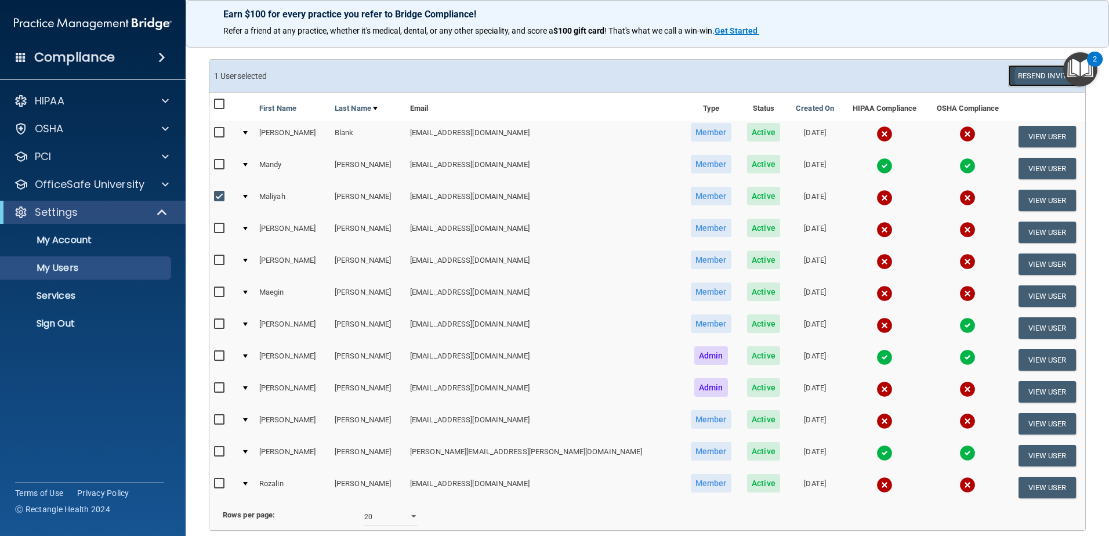
click at [1047, 73] on button "Resend Invite" at bounding box center [1044, 75] width 72 height 21
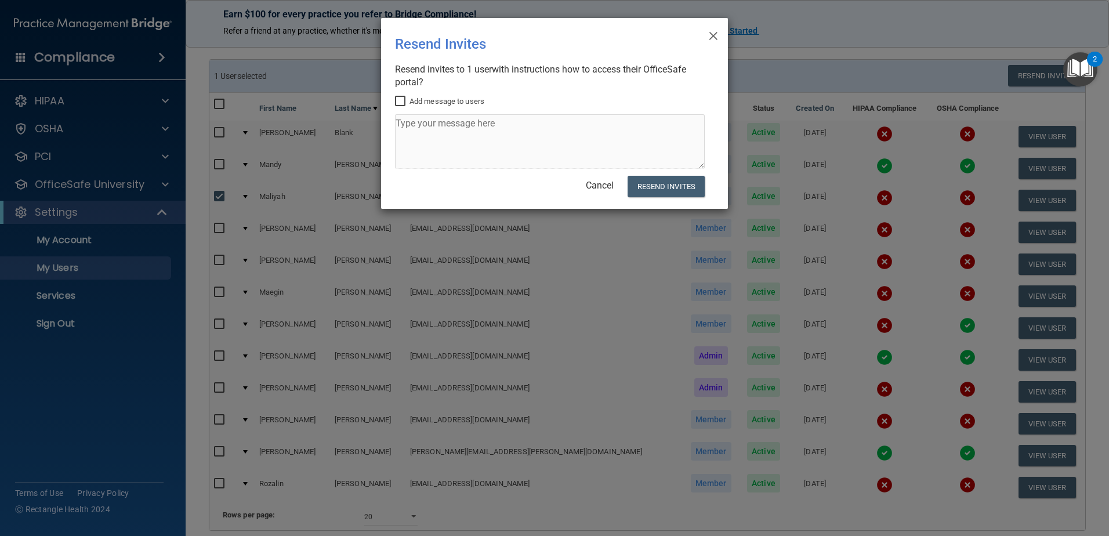
drag, startPoint x: 406, startPoint y: 104, endPoint x: 426, endPoint y: 120, distance: 25.6
click at [406, 104] on input "Add message to users" at bounding box center [401, 101] width 13 height 9
checkbox input "true"
click at [485, 148] on textarea at bounding box center [550, 141] width 310 height 55
type textarea "Please use this new invite to log onto Office Safe, token invalid means invite …"
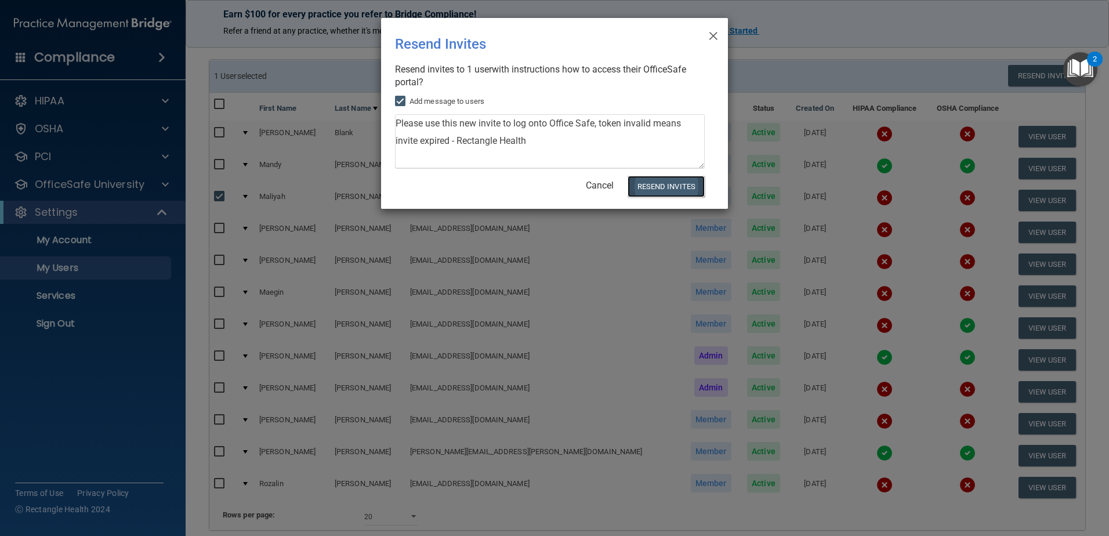
click at [674, 182] on button "Resend Invites" at bounding box center [665, 186] width 77 height 21
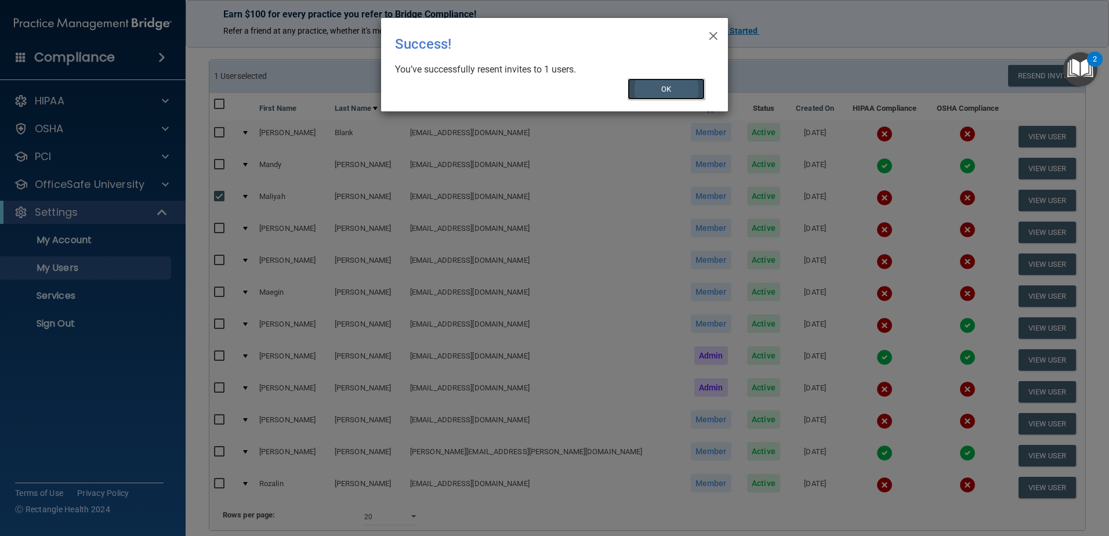
click at [670, 88] on button "OK" at bounding box center [666, 88] width 78 height 21
